Goal: Check status: Check status

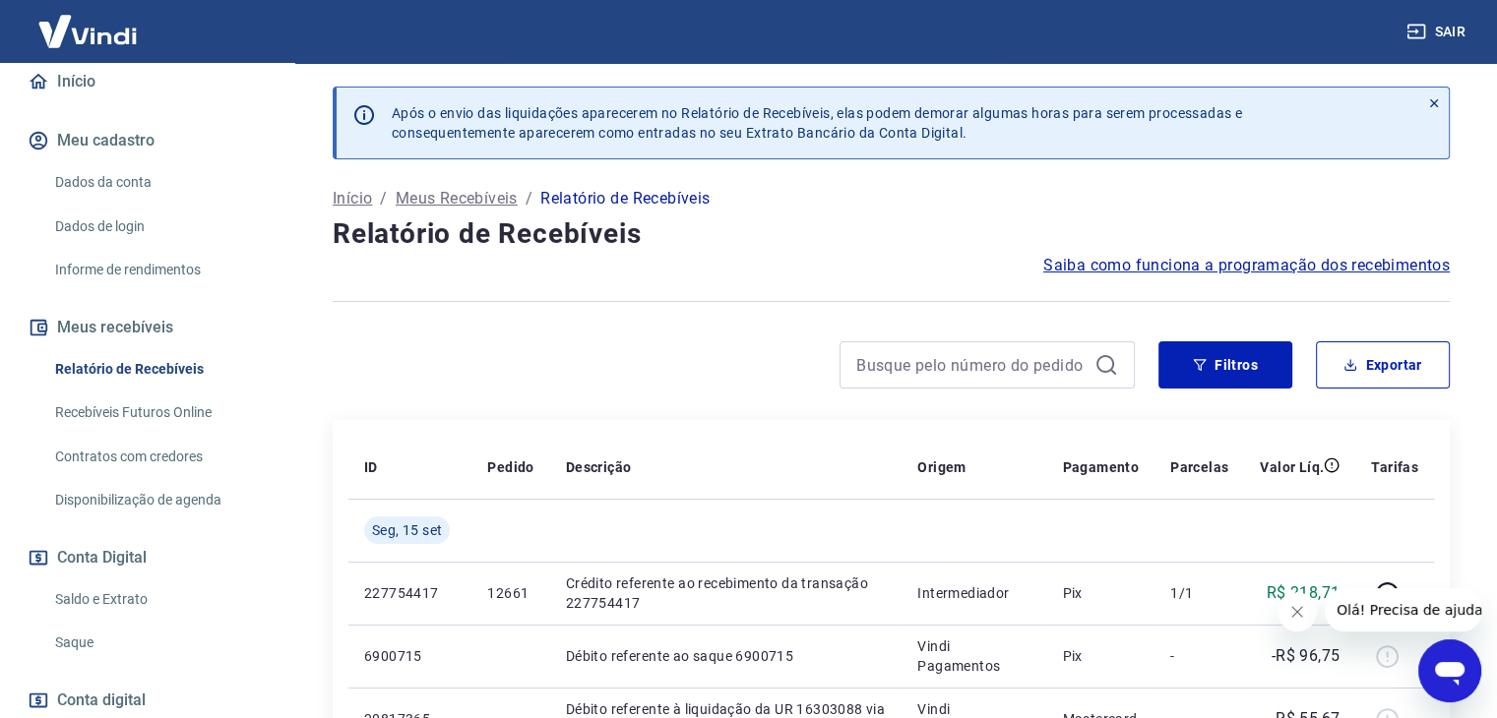
scroll to position [197, 0]
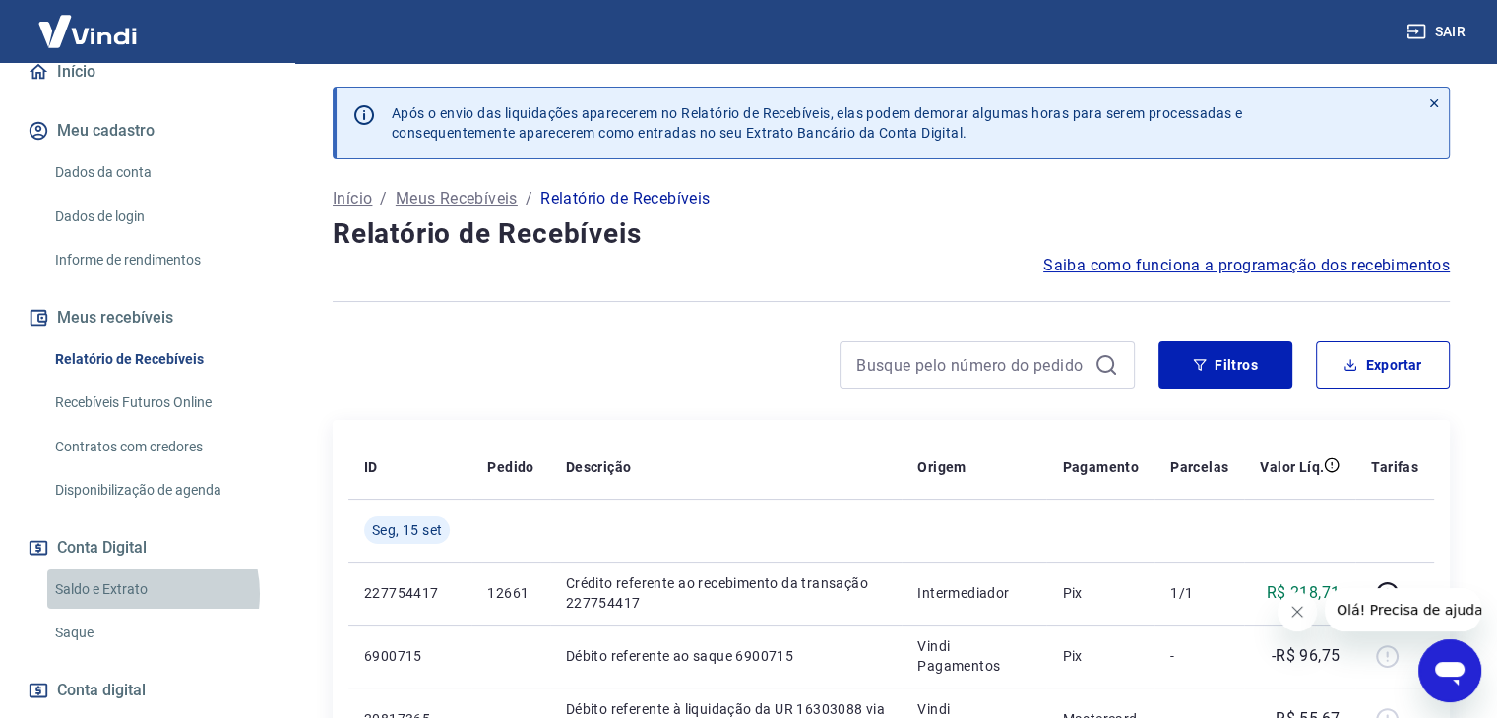
click at [136, 594] on link "Saldo e Extrato" at bounding box center [158, 590] width 223 height 40
